Goal: Task Accomplishment & Management: Complete application form

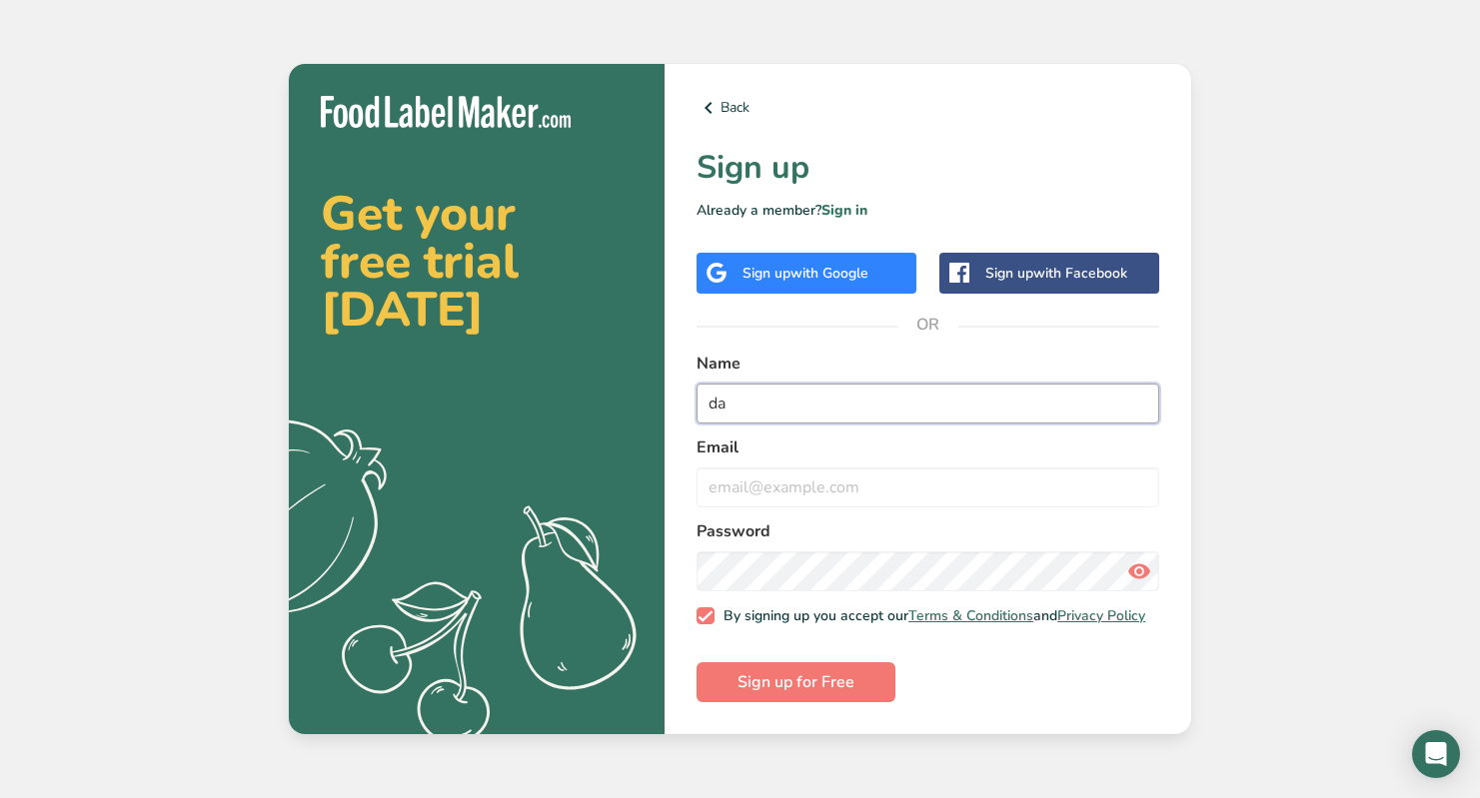
type input "d"
click at [750, 404] on input "LuxecakePrints" at bounding box center [927, 404] width 463 height 40
type input "LuxeCakePrints"
click at [831, 490] on input "email" at bounding box center [927, 488] width 463 height 40
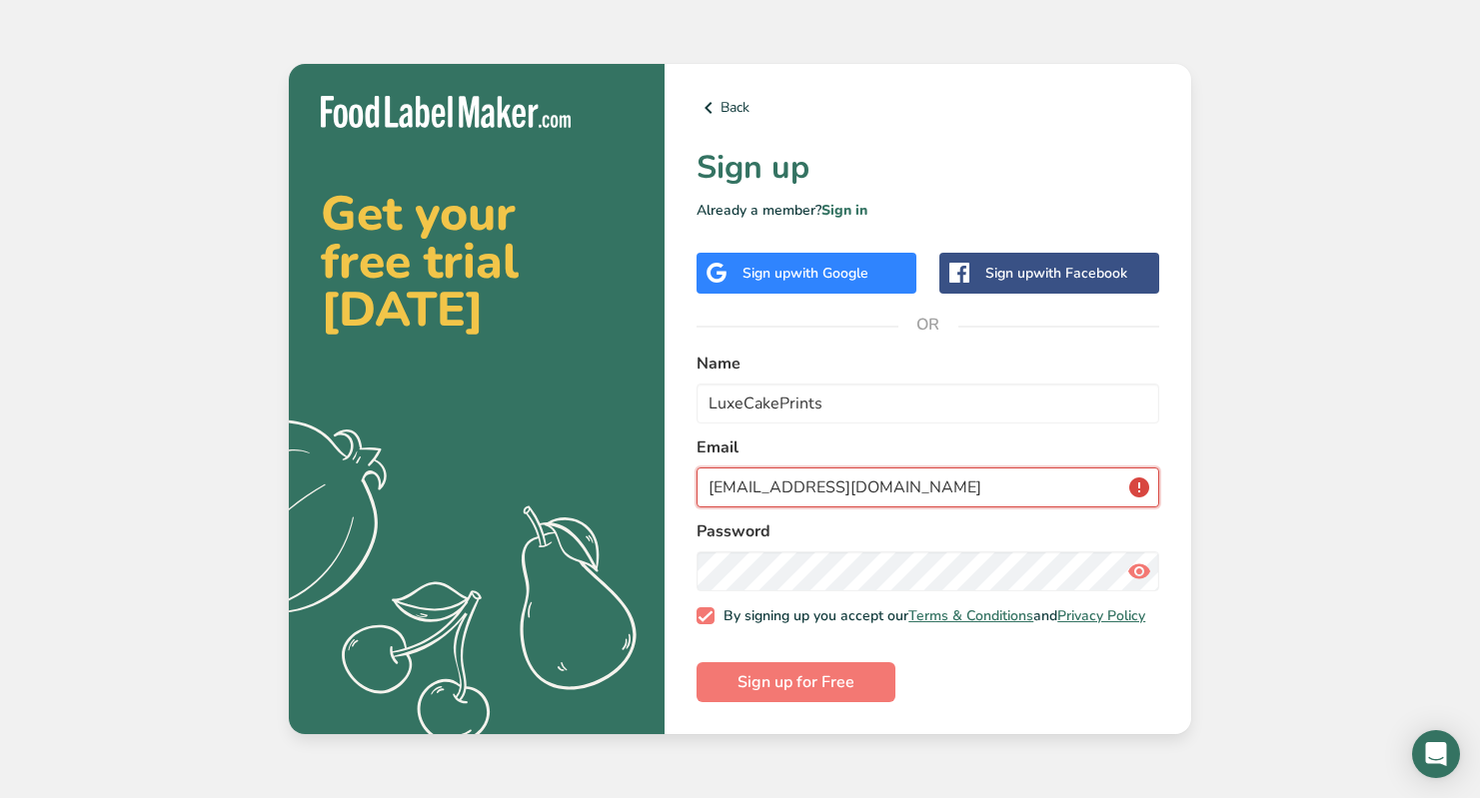
type input "[EMAIL_ADDRESS][DOMAIN_NAME]"
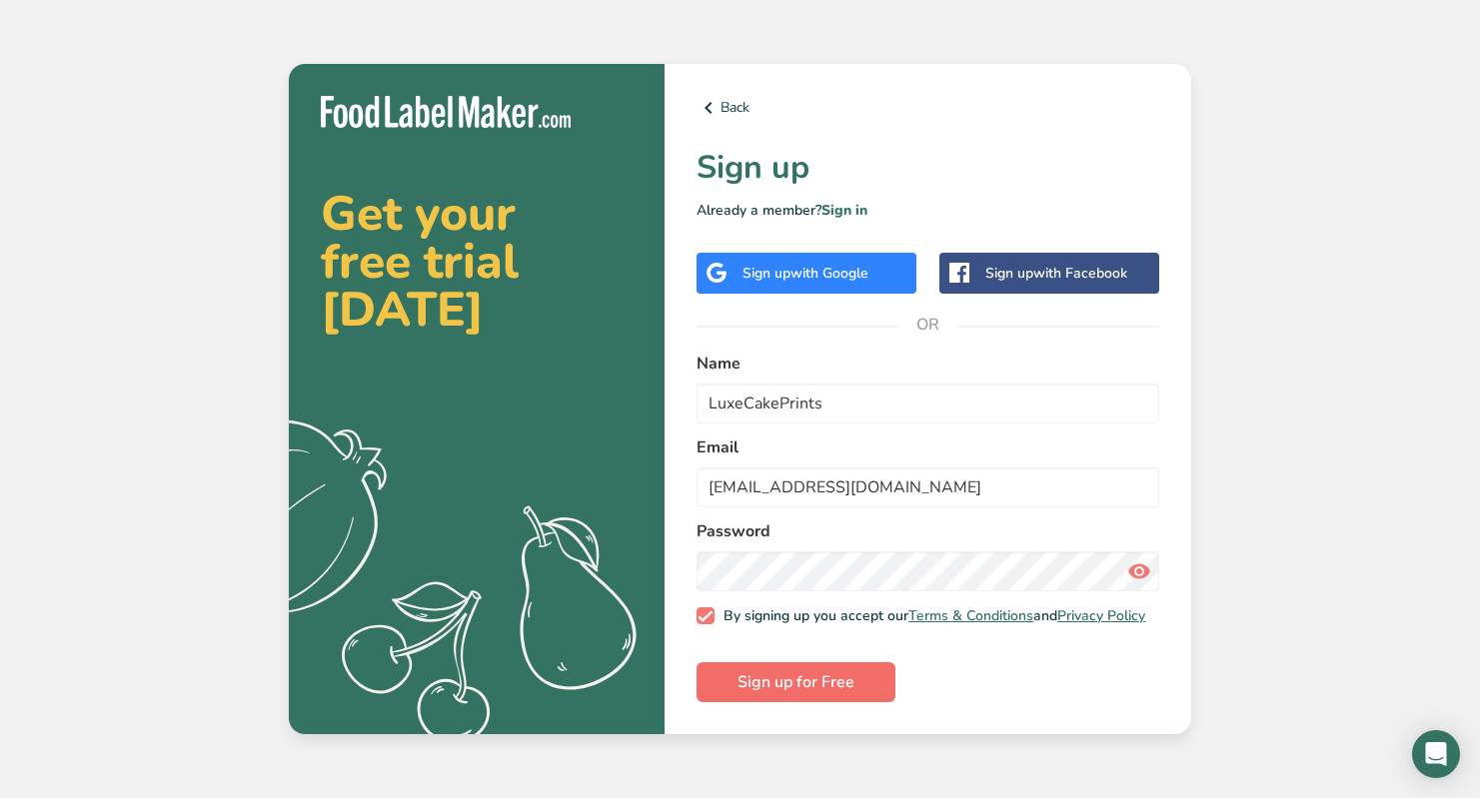
click at [872, 676] on button "Sign up for Free" at bounding box center [795, 682] width 199 height 40
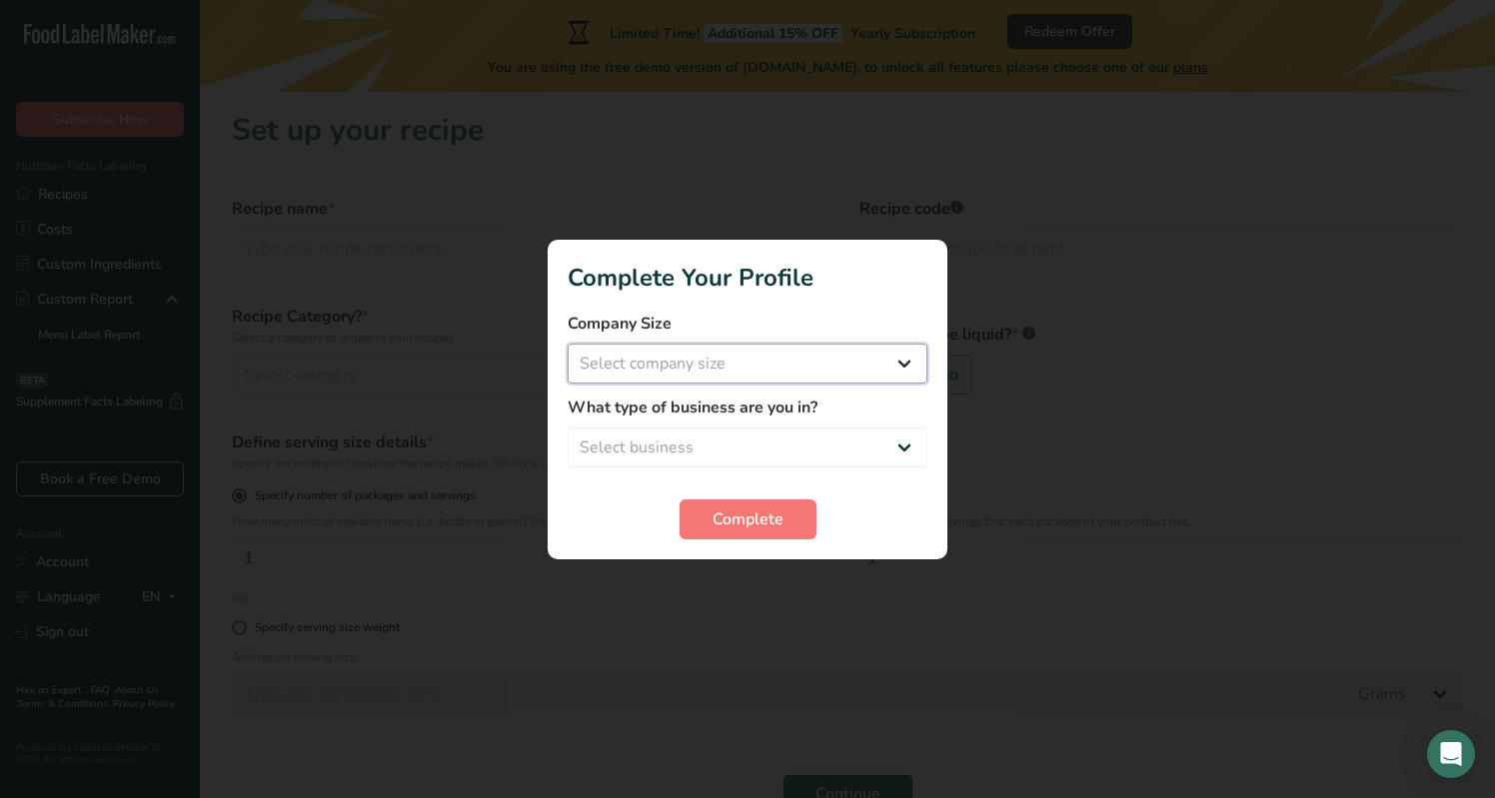
select select "1"
select select "3"
click at [774, 514] on span "Complete" at bounding box center [747, 520] width 71 height 24
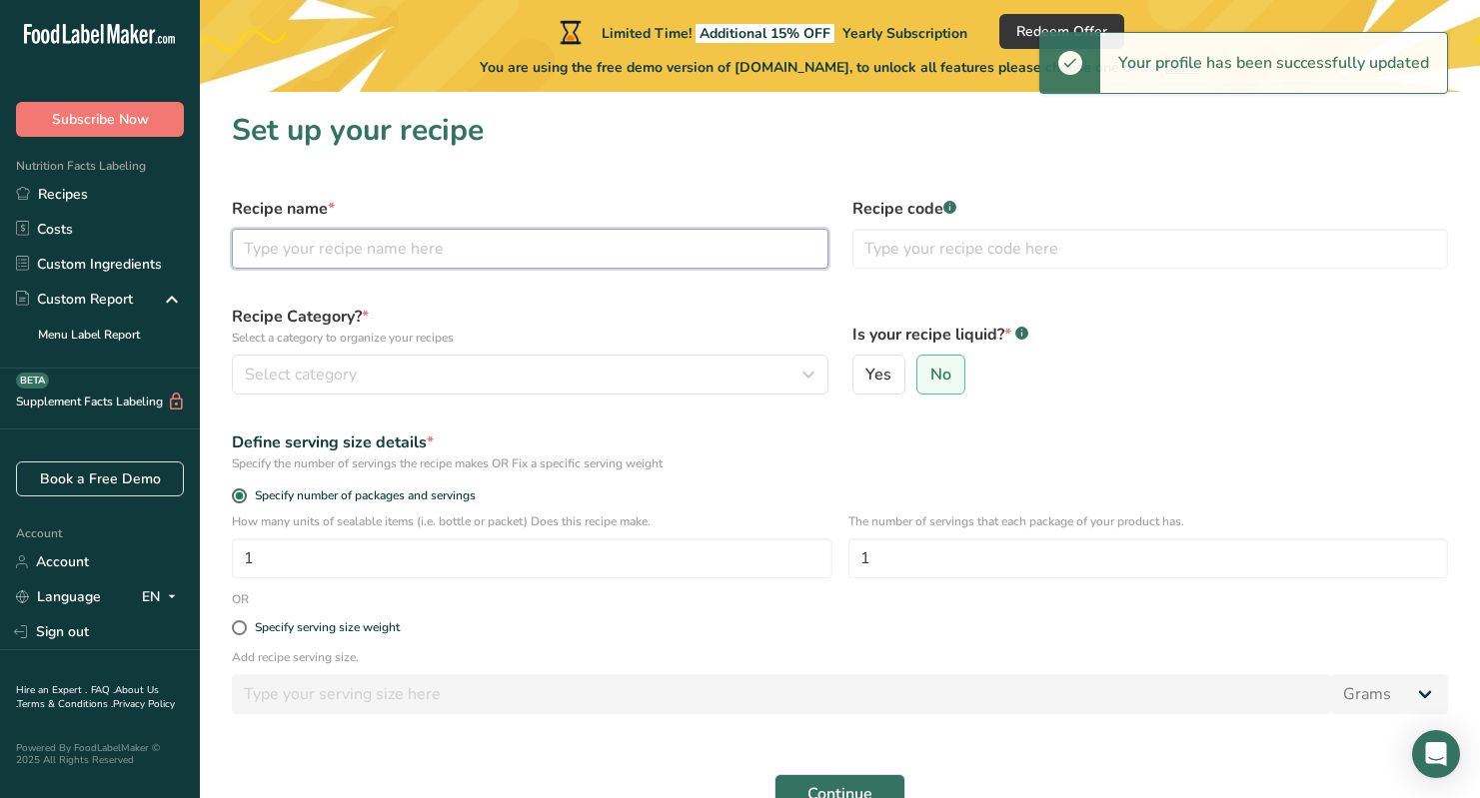
click at [423, 240] on input "text" at bounding box center [530, 249] width 596 height 40
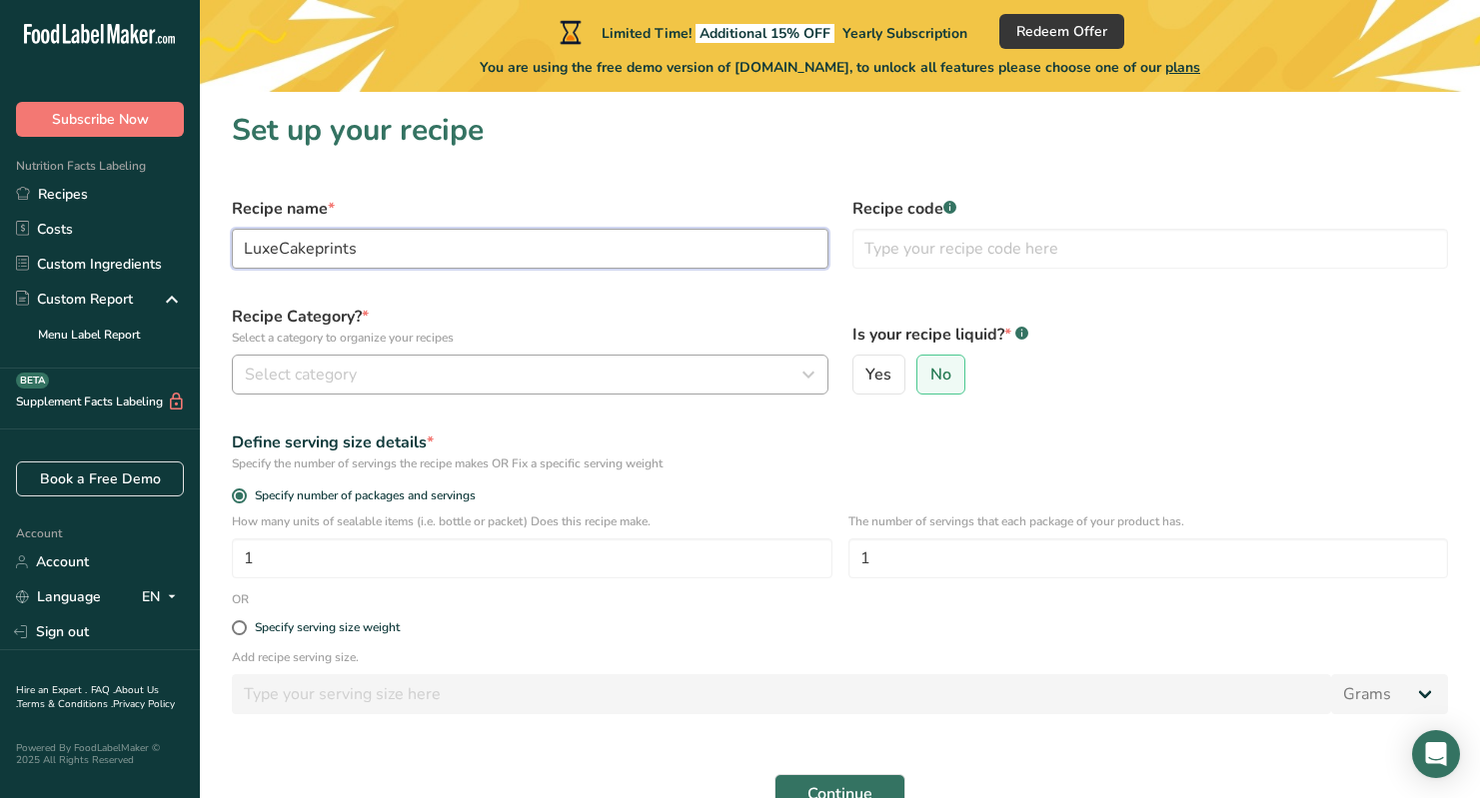
type input "LuxeCakeprints"
click at [464, 371] on div "Select category" at bounding box center [524, 375] width 559 height 24
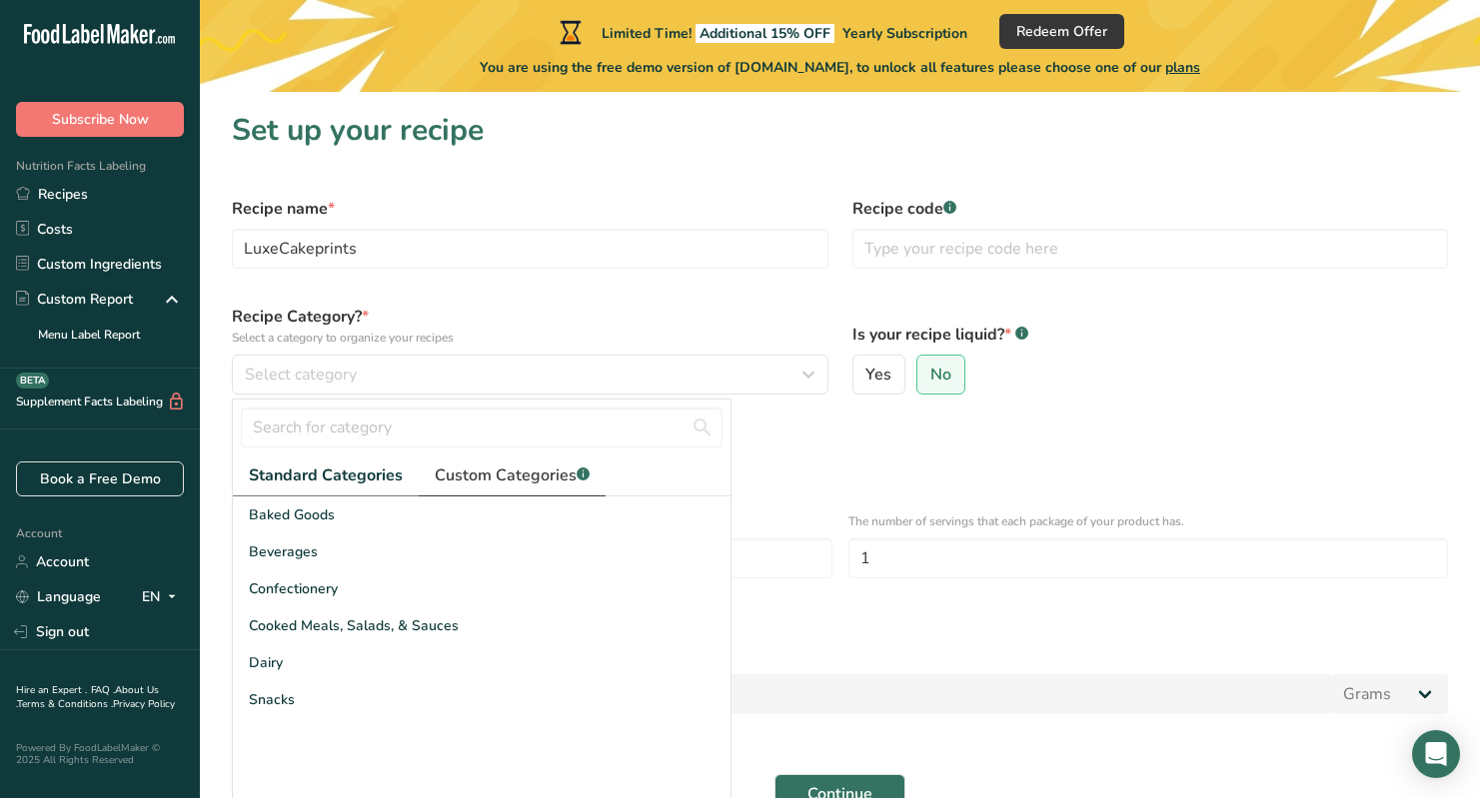
click at [490, 484] on span "Custom Categories .a-a{fill:#347362;}.b-a{fill:#fff;}" at bounding box center [512, 476] width 155 height 24
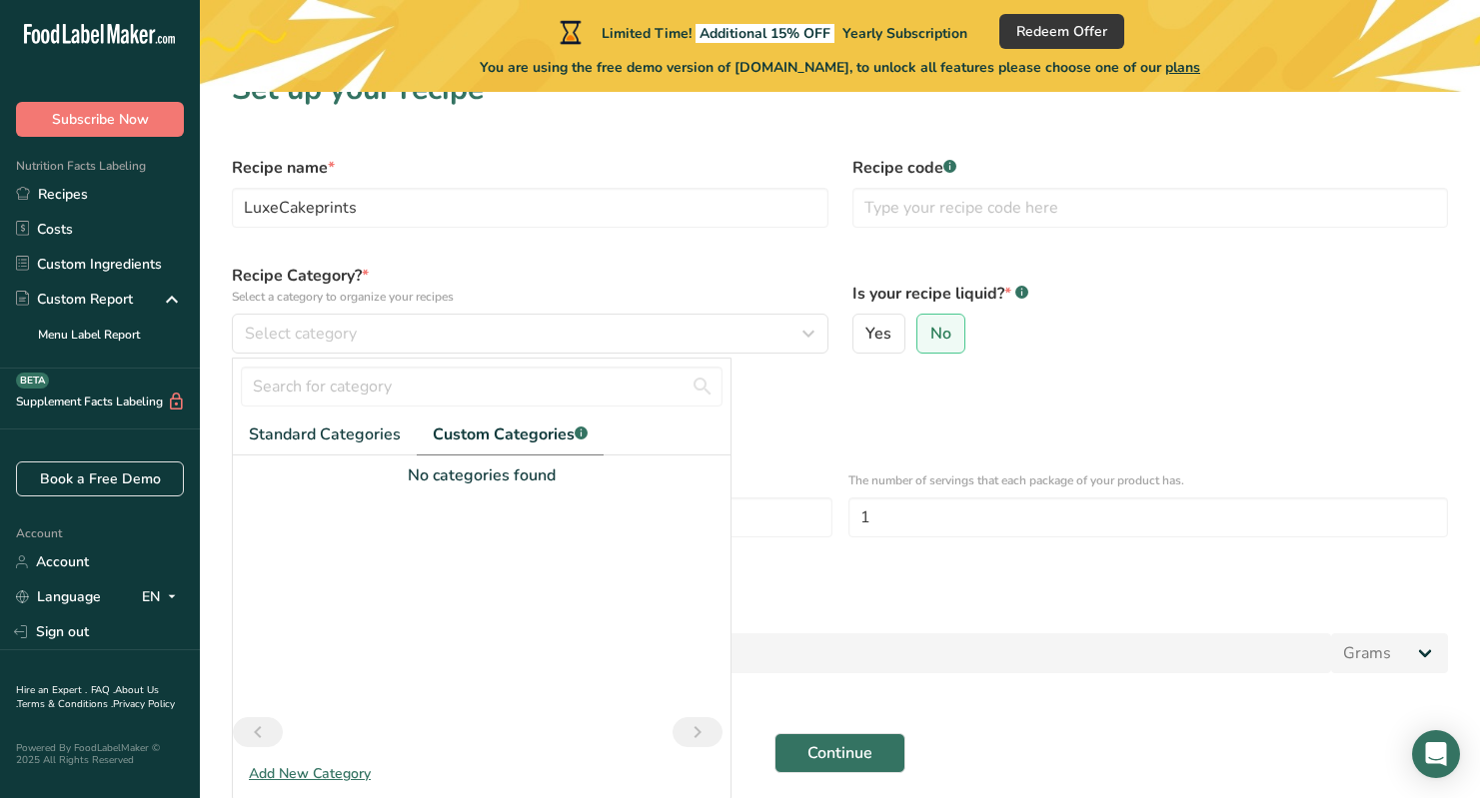
scroll to position [97, 0]
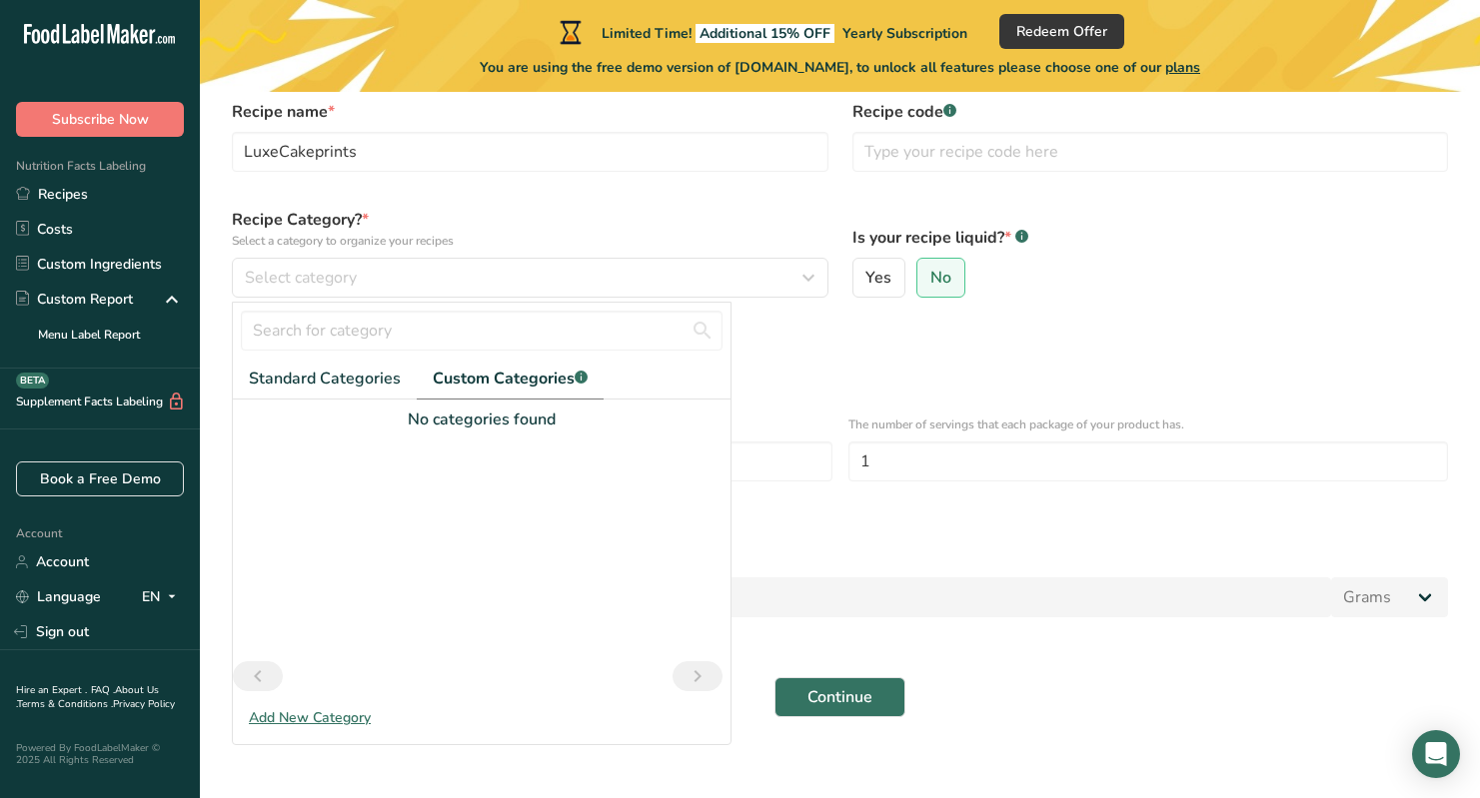
click at [312, 720] on div "Add New Category" at bounding box center [482, 717] width 498 height 21
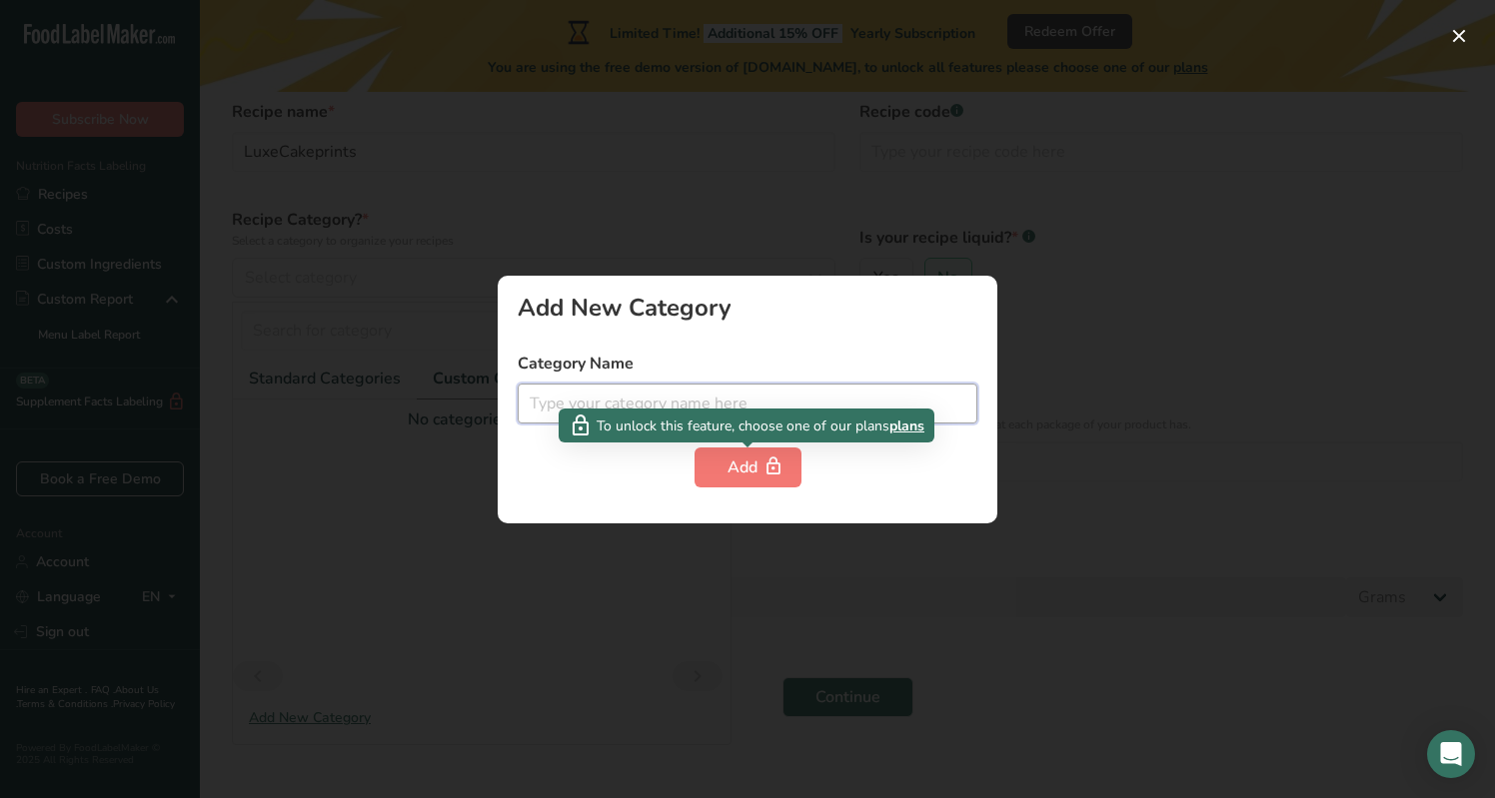
click at [650, 405] on input "text" at bounding box center [748, 404] width 460 height 40
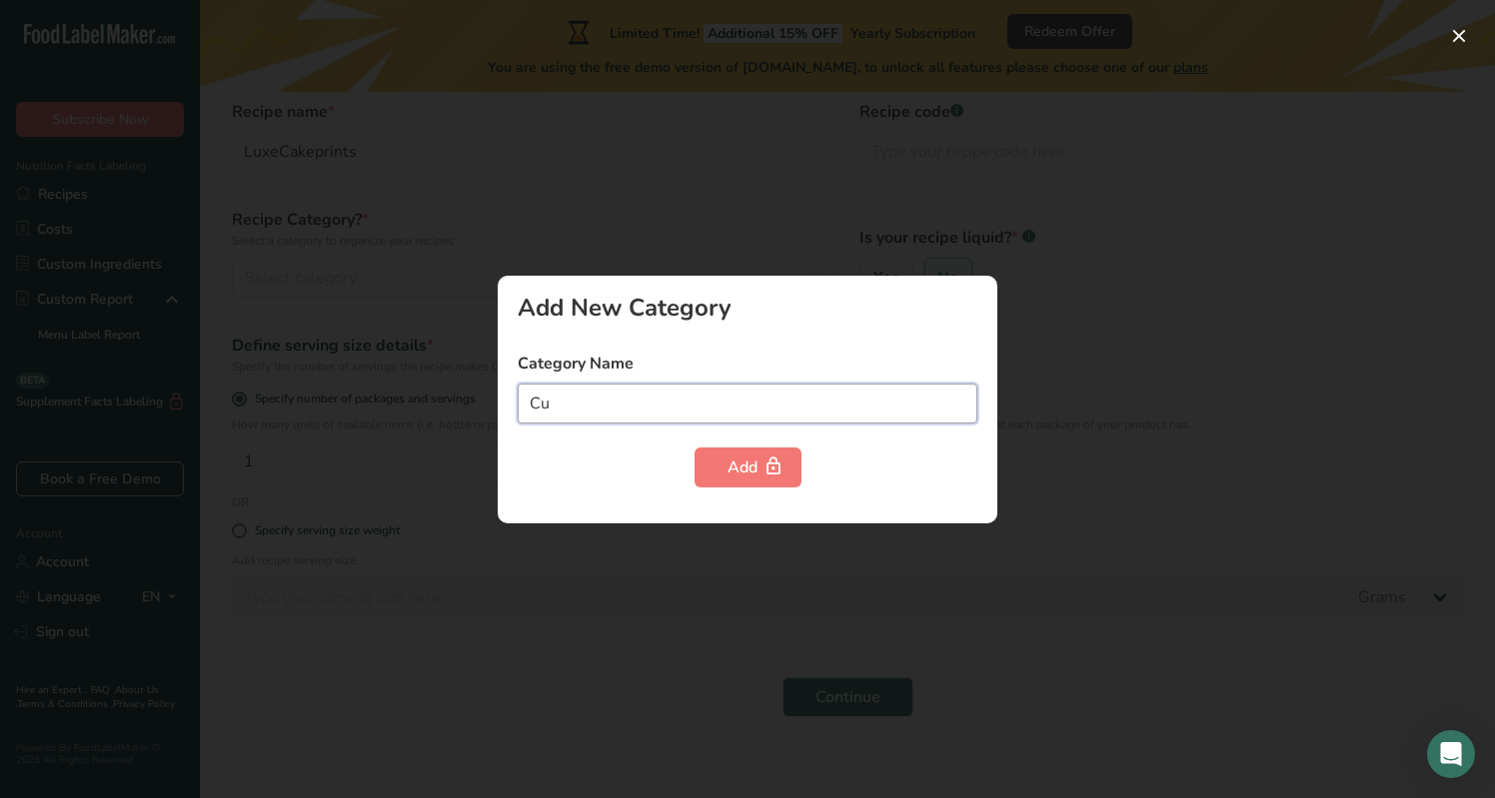
type input "C"
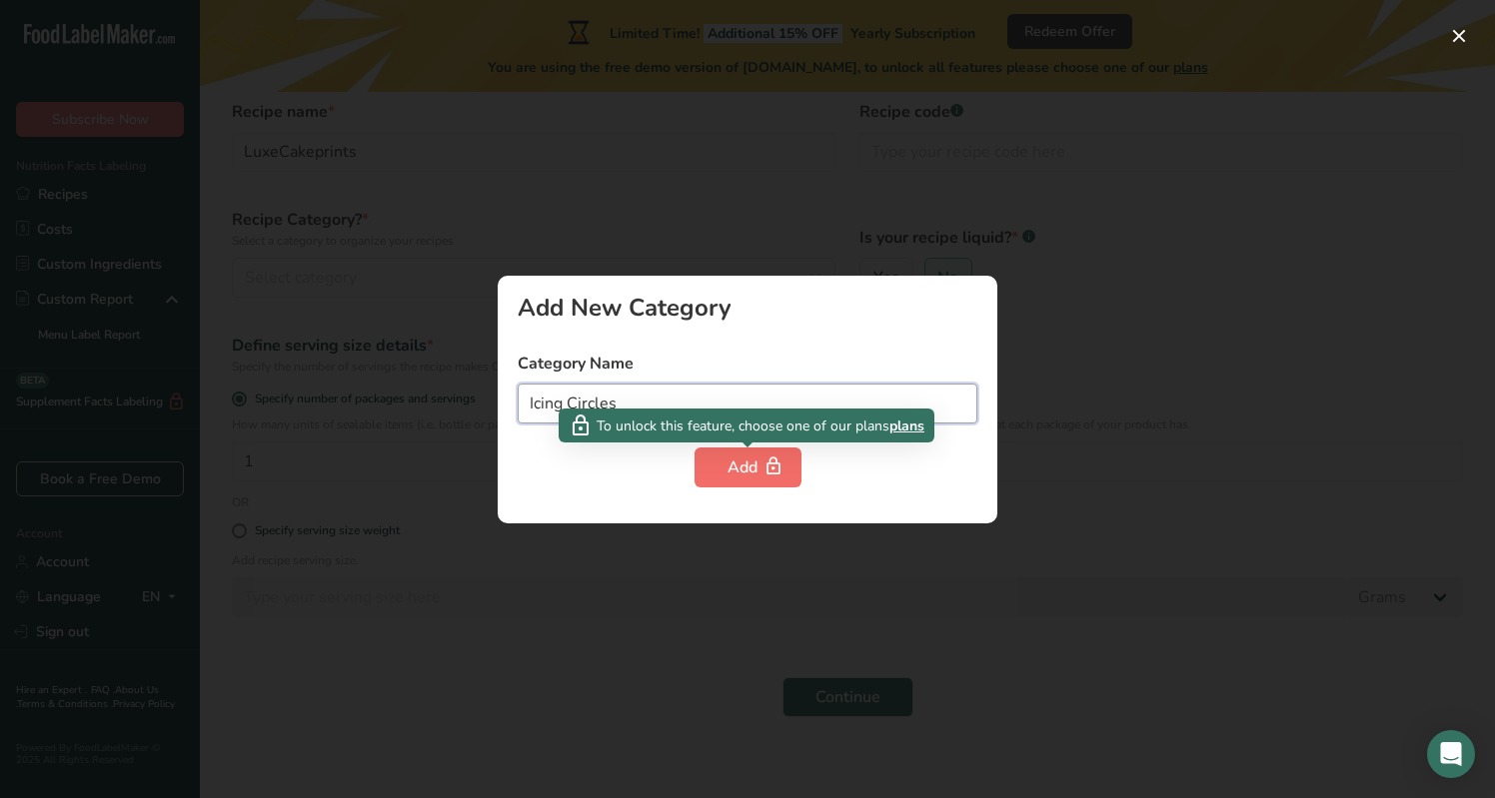
type input "Icing Circles"
click at [741, 464] on div "Add" at bounding box center [747, 468] width 41 height 24
click at [738, 461] on div "Add" at bounding box center [747, 468] width 41 height 24
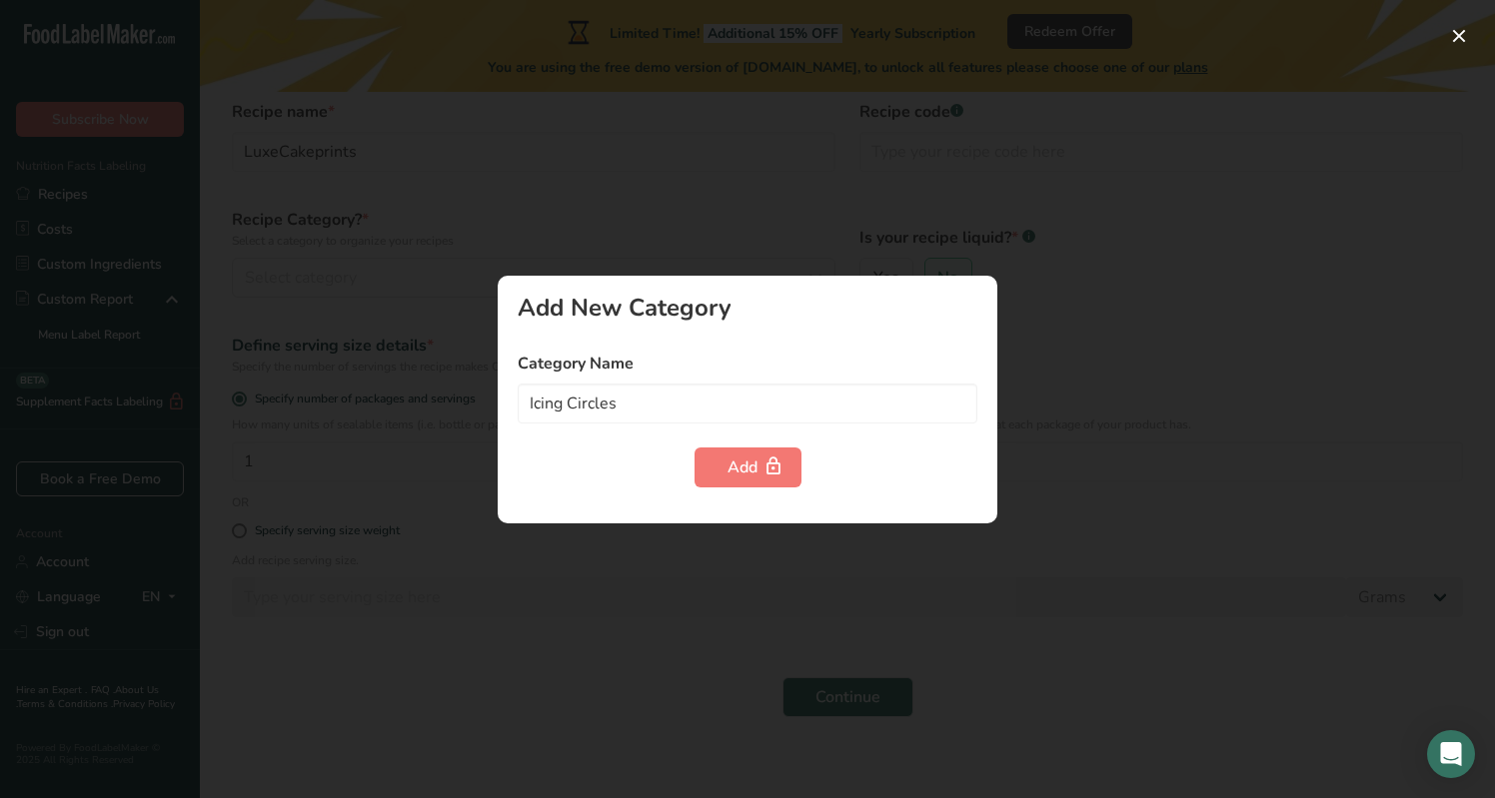
click at [1068, 253] on div at bounding box center [747, 399] width 1495 height 798
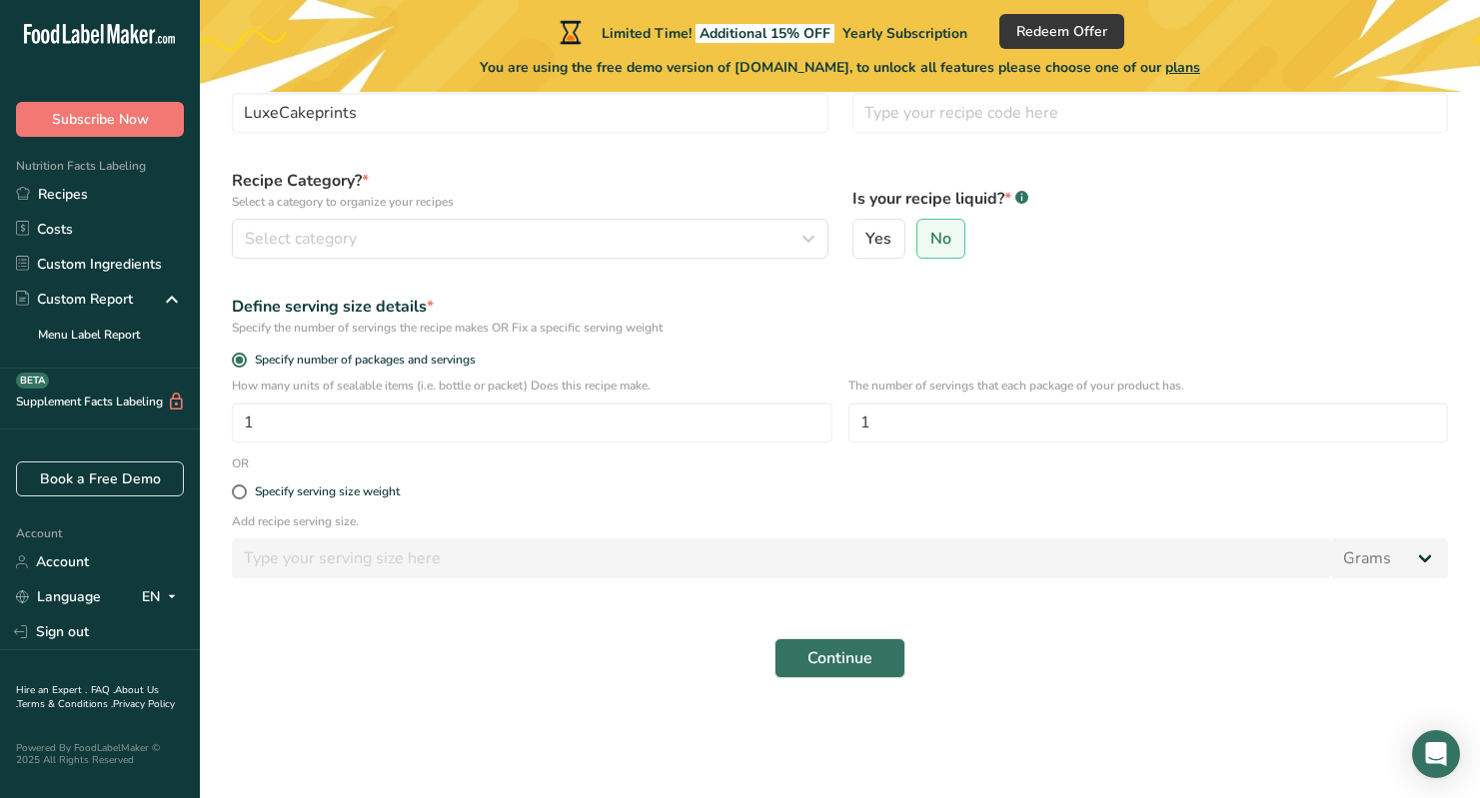
scroll to position [0, 0]
